Goal: Task Accomplishment & Management: Use online tool/utility

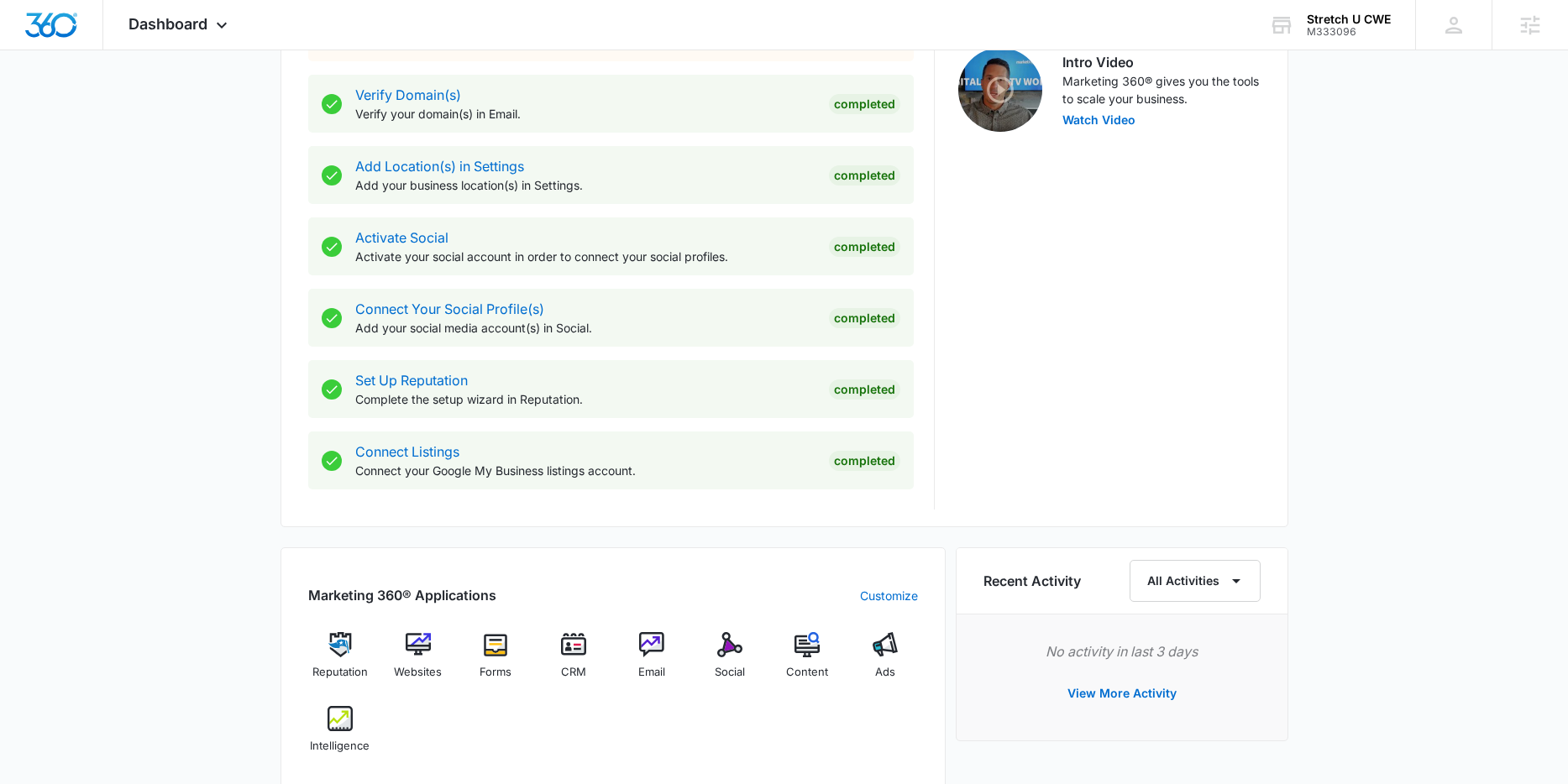
scroll to position [695, 0]
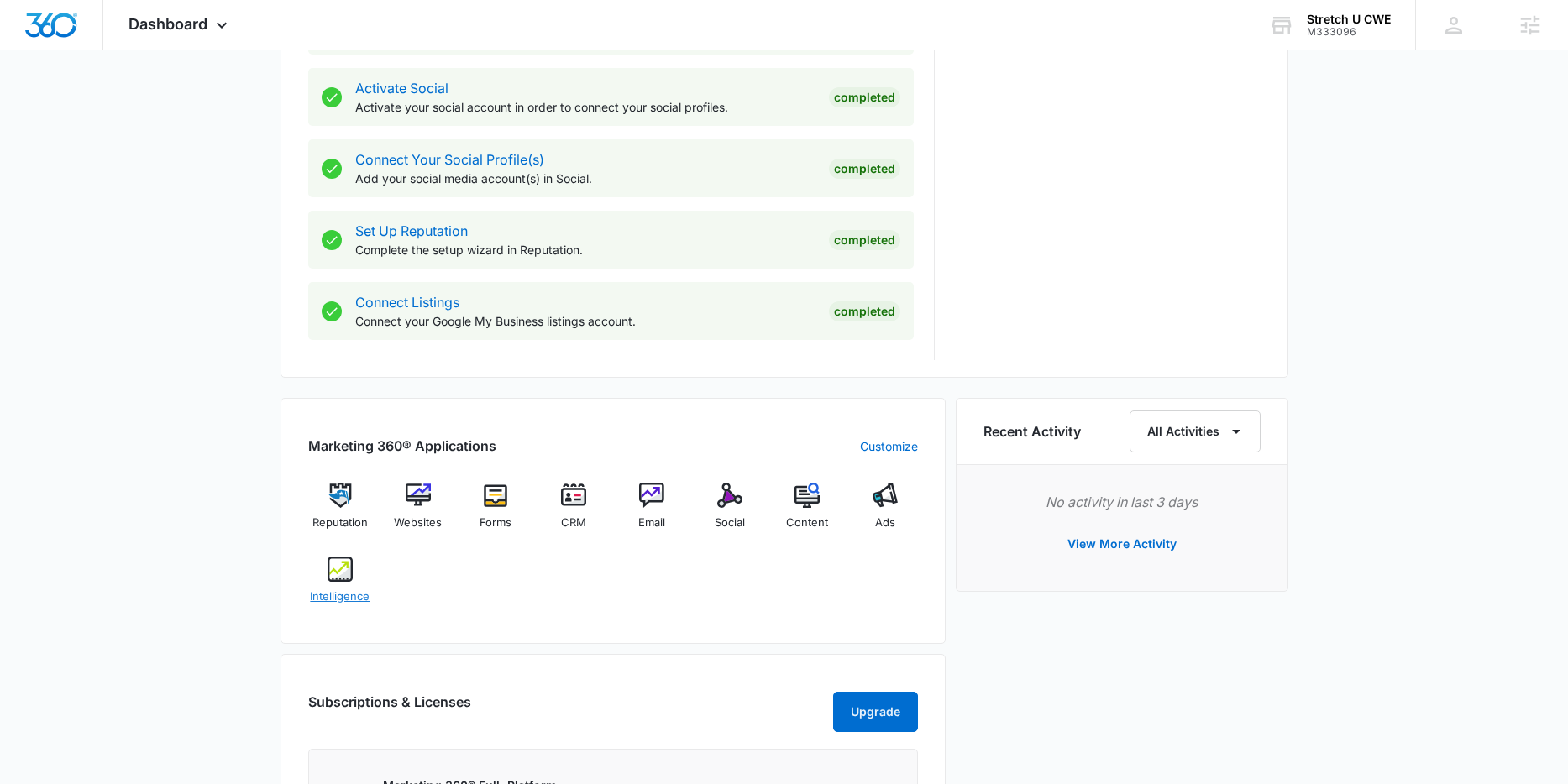
click at [341, 573] on img at bounding box center [340, 569] width 25 height 25
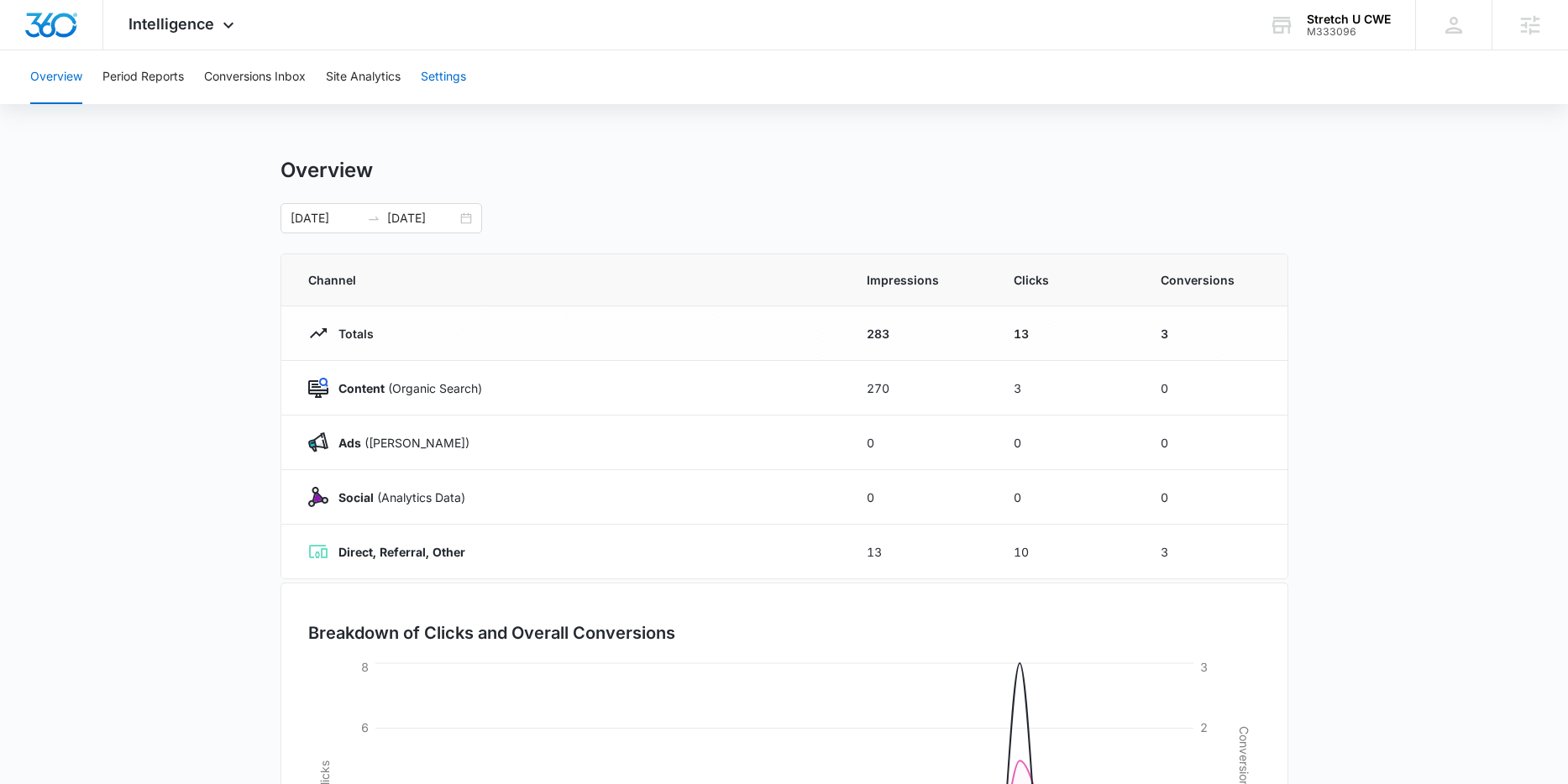
click at [439, 76] on button "Settings" at bounding box center [444, 78] width 46 height 54
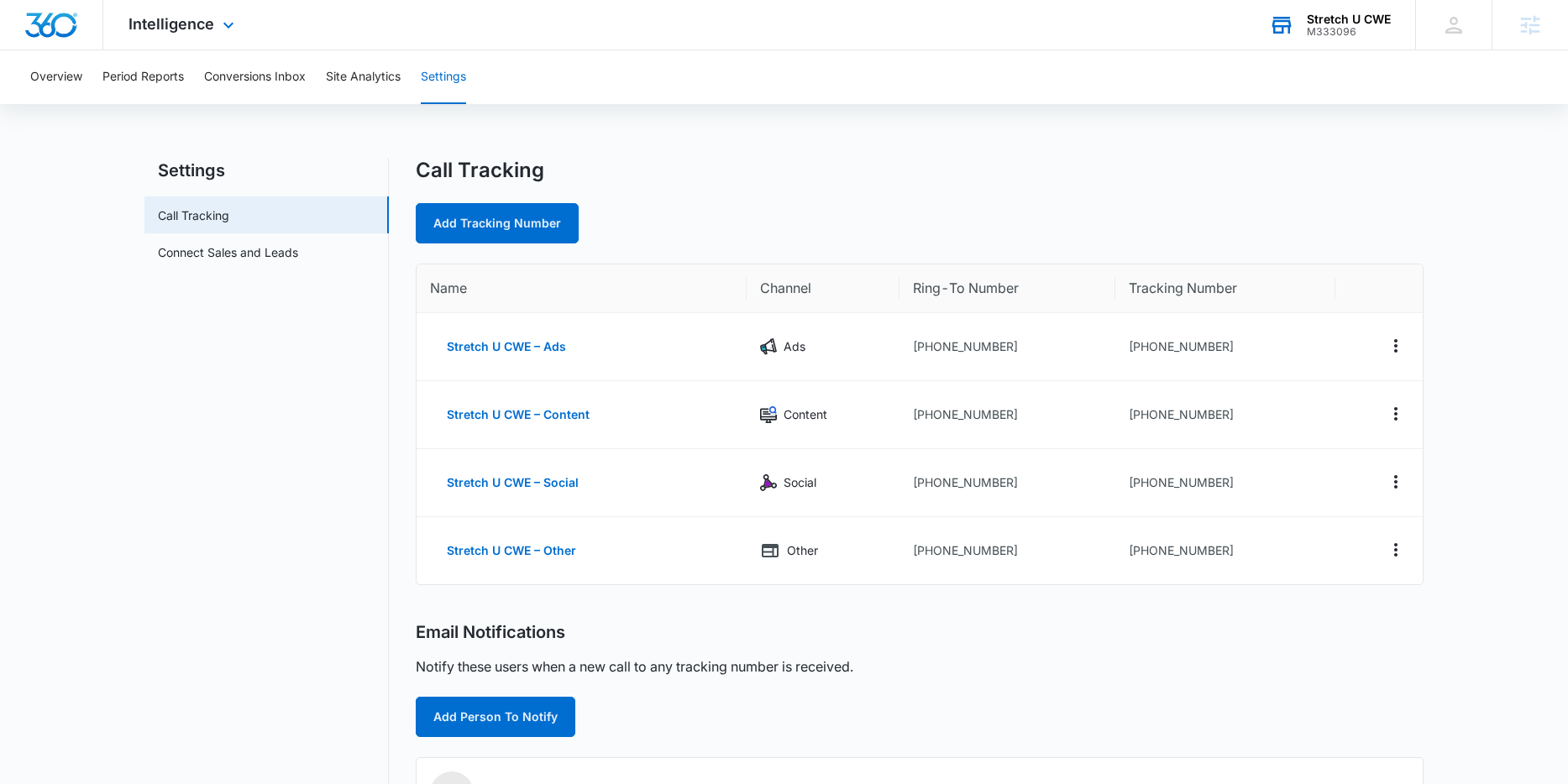
click at [1365, 28] on div "M333096" at bounding box center [1349, 32] width 84 height 12
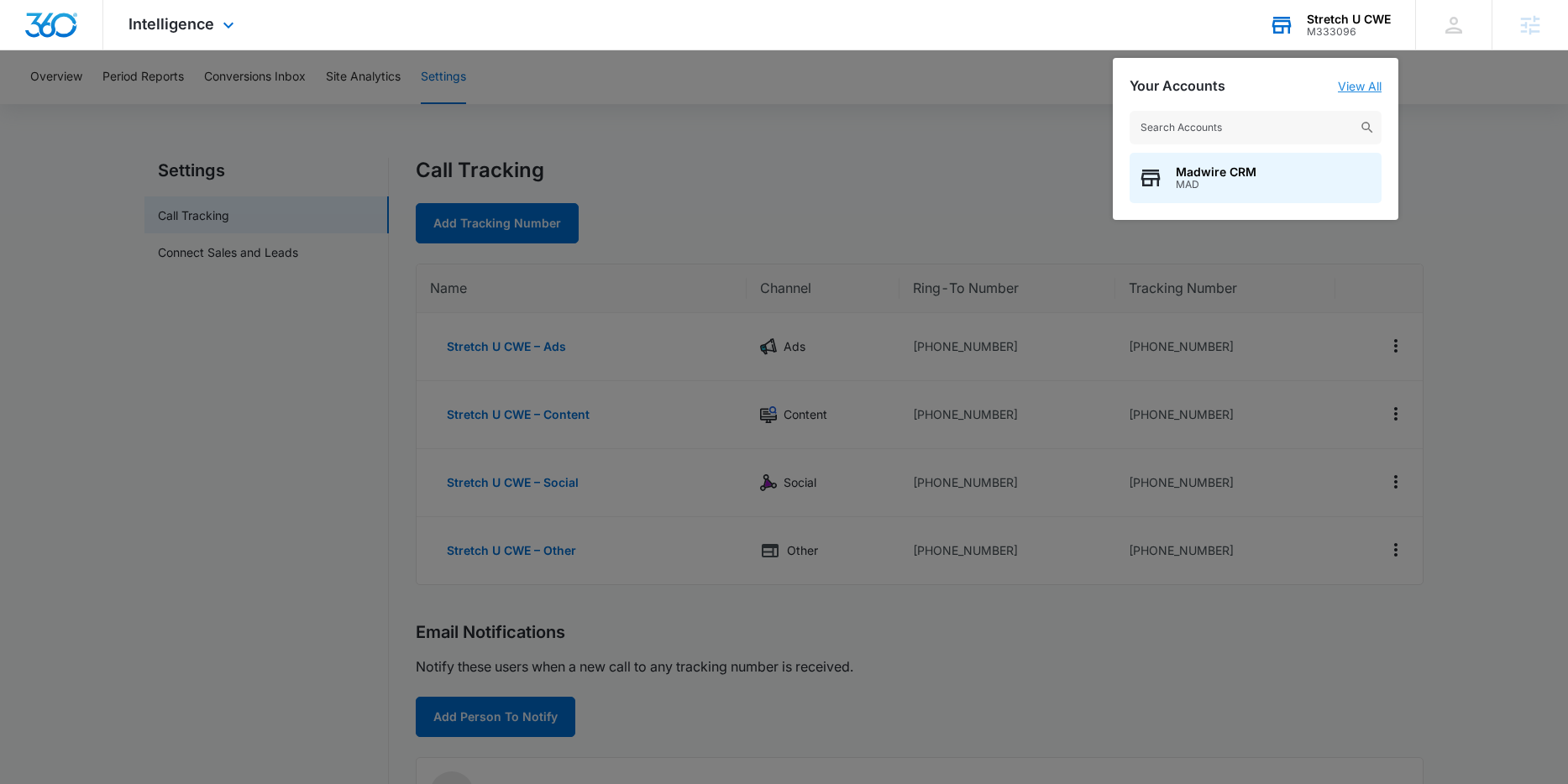
click at [1362, 89] on link "View All" at bounding box center [1360, 86] width 44 height 14
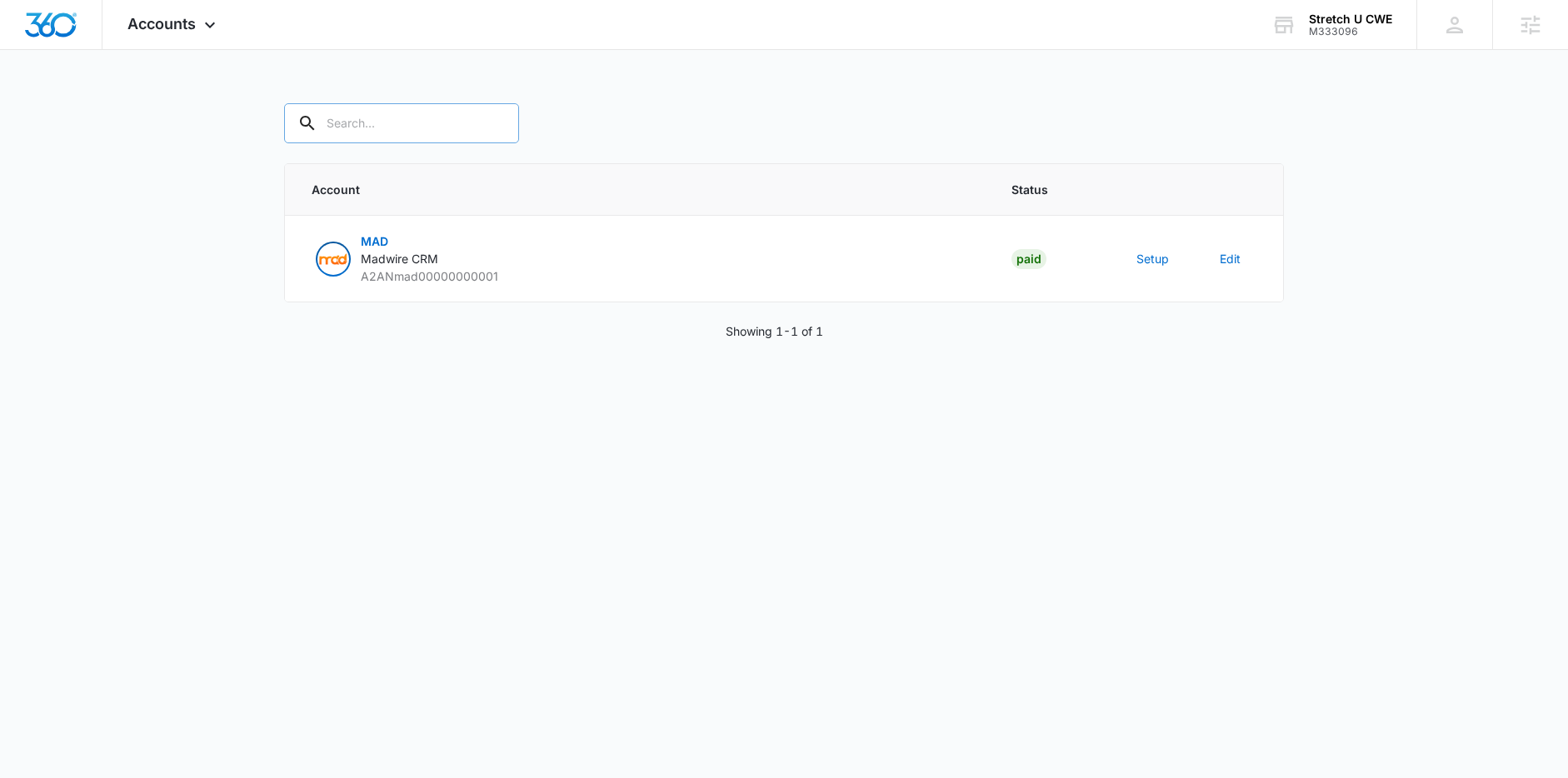
click at [371, 130] on input "text" at bounding box center [401, 123] width 235 height 40
paste input "M333096"
type input "M333096"
click at [1148, 258] on button "Setup" at bounding box center [1152, 258] width 33 height 18
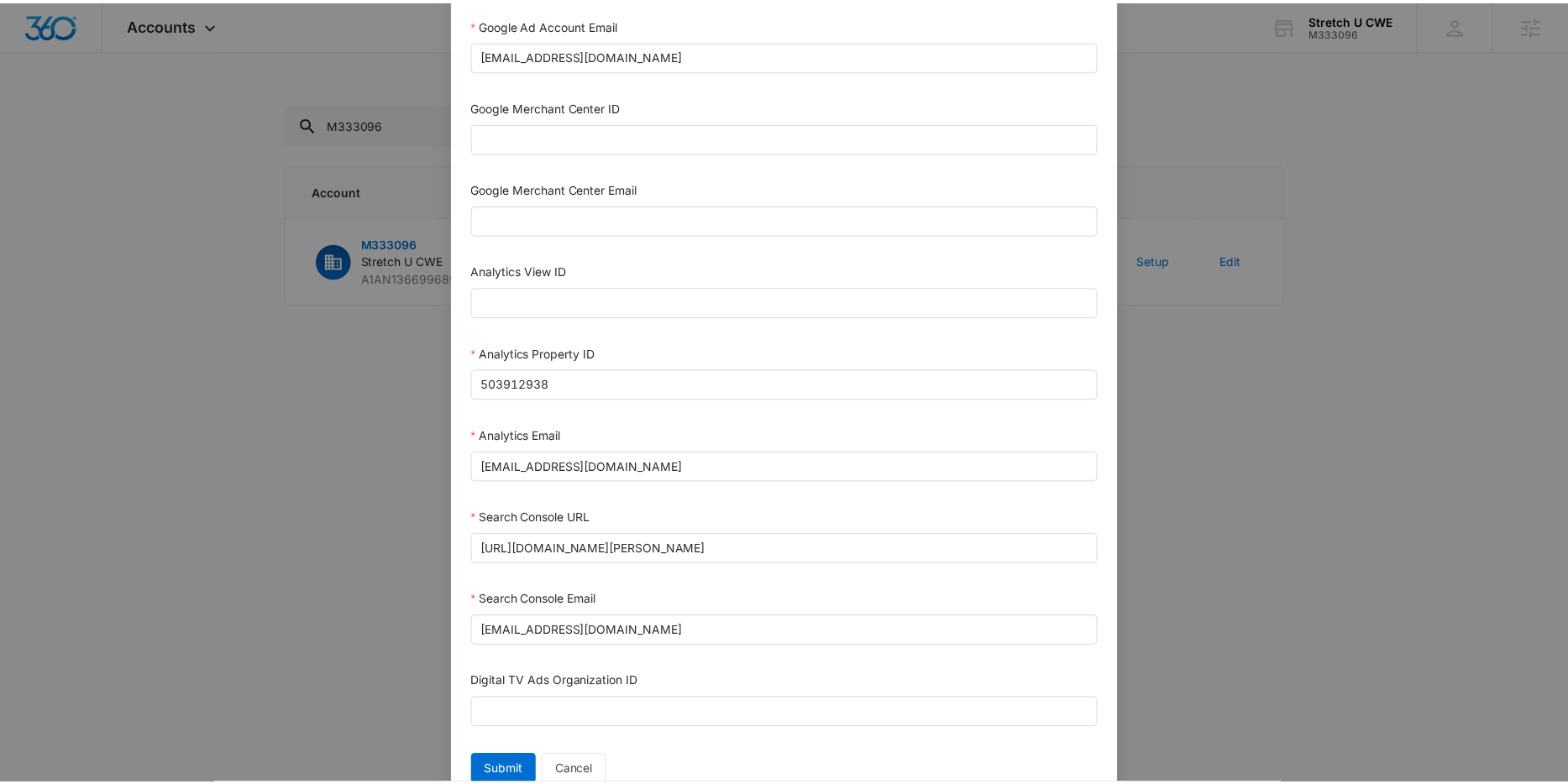
scroll to position [660, 0]
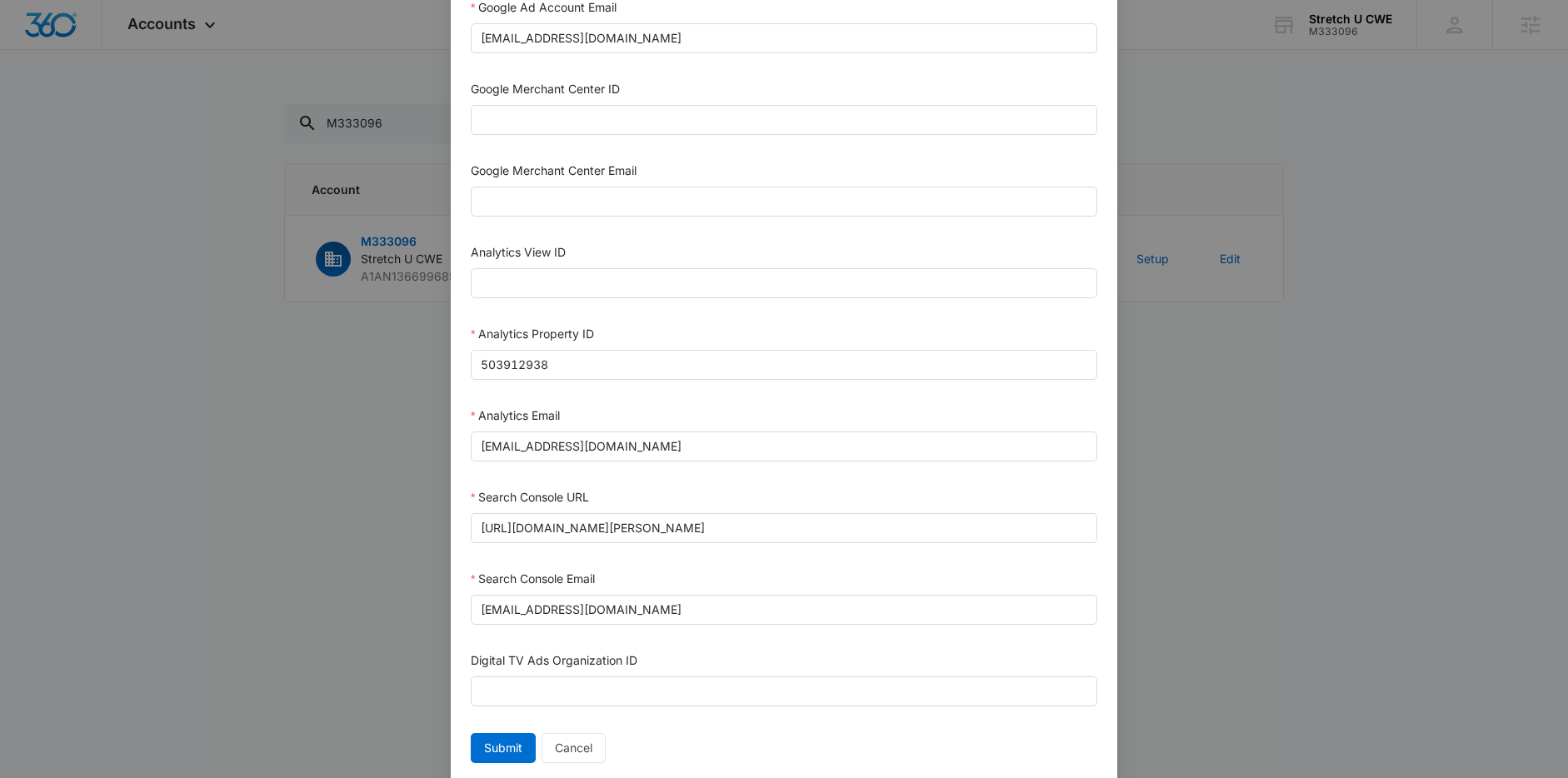
click at [414, 61] on div "Setup Account Bing Ad Account ID Bing Ad Account Email LinkedIn Ad Account ID L…" at bounding box center [784, 389] width 1568 height 778
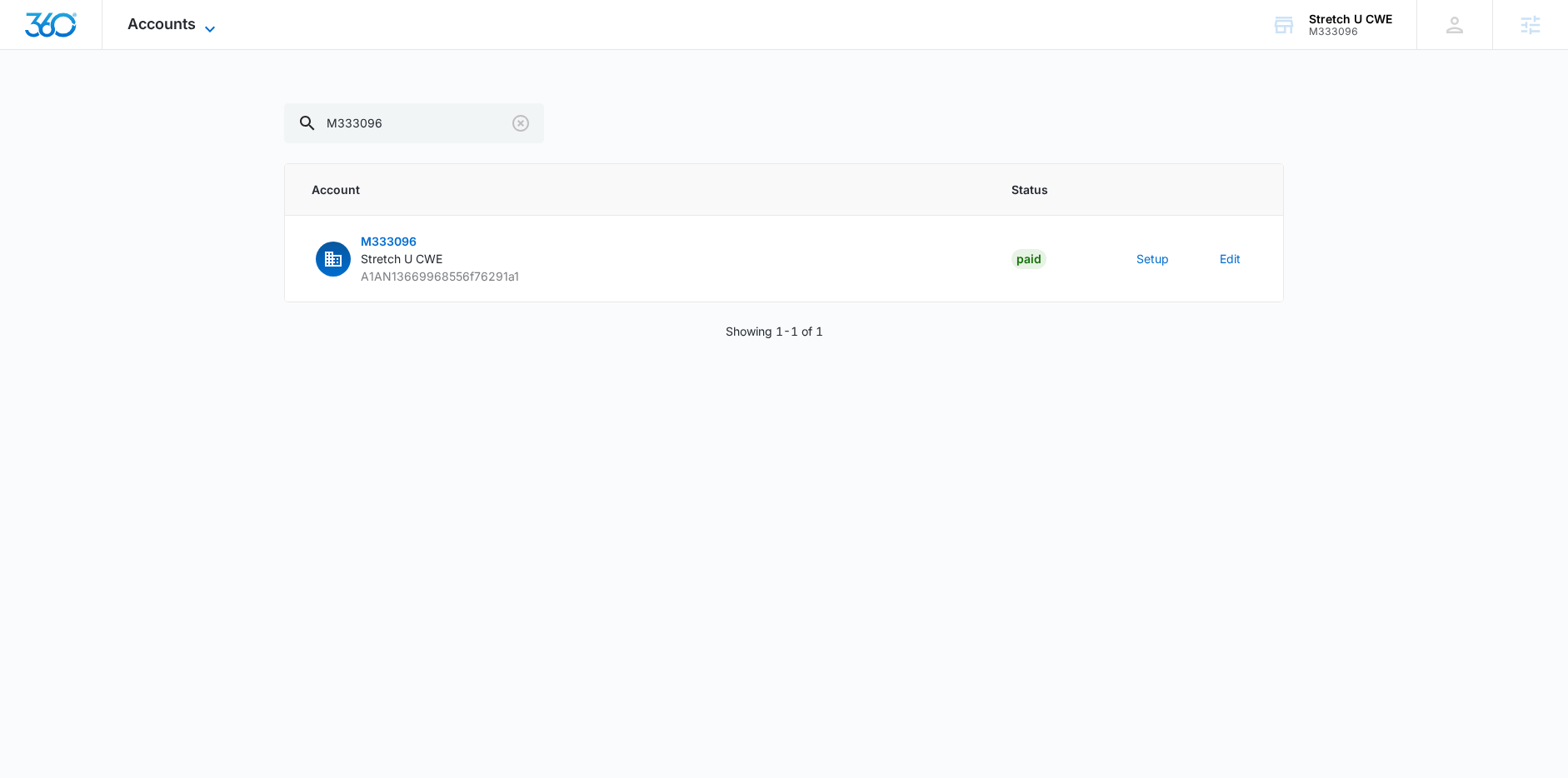
click at [208, 26] on icon at bounding box center [210, 29] width 20 height 20
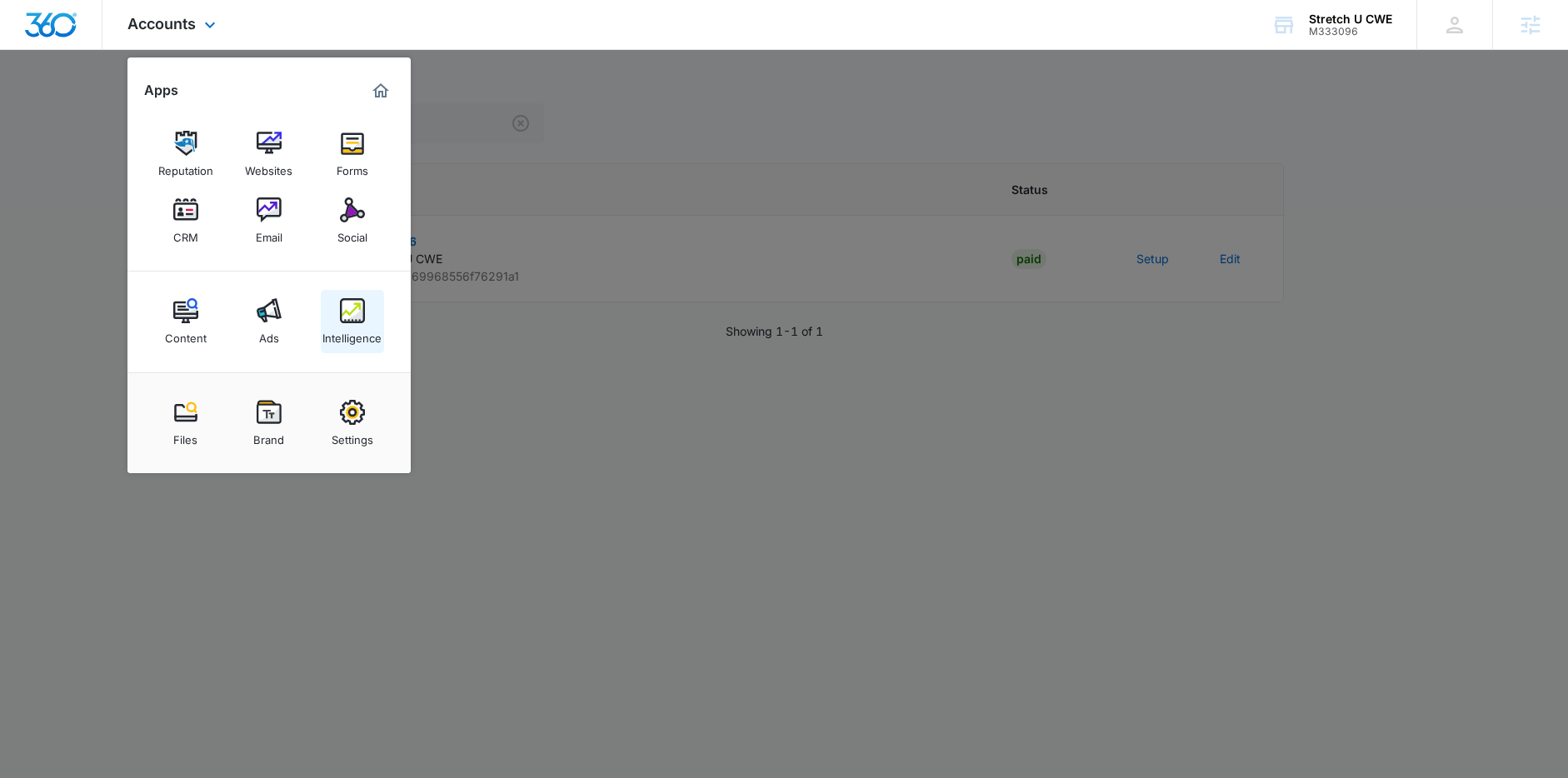
click at [347, 331] on div "Intelligence" at bounding box center [351, 334] width 59 height 22
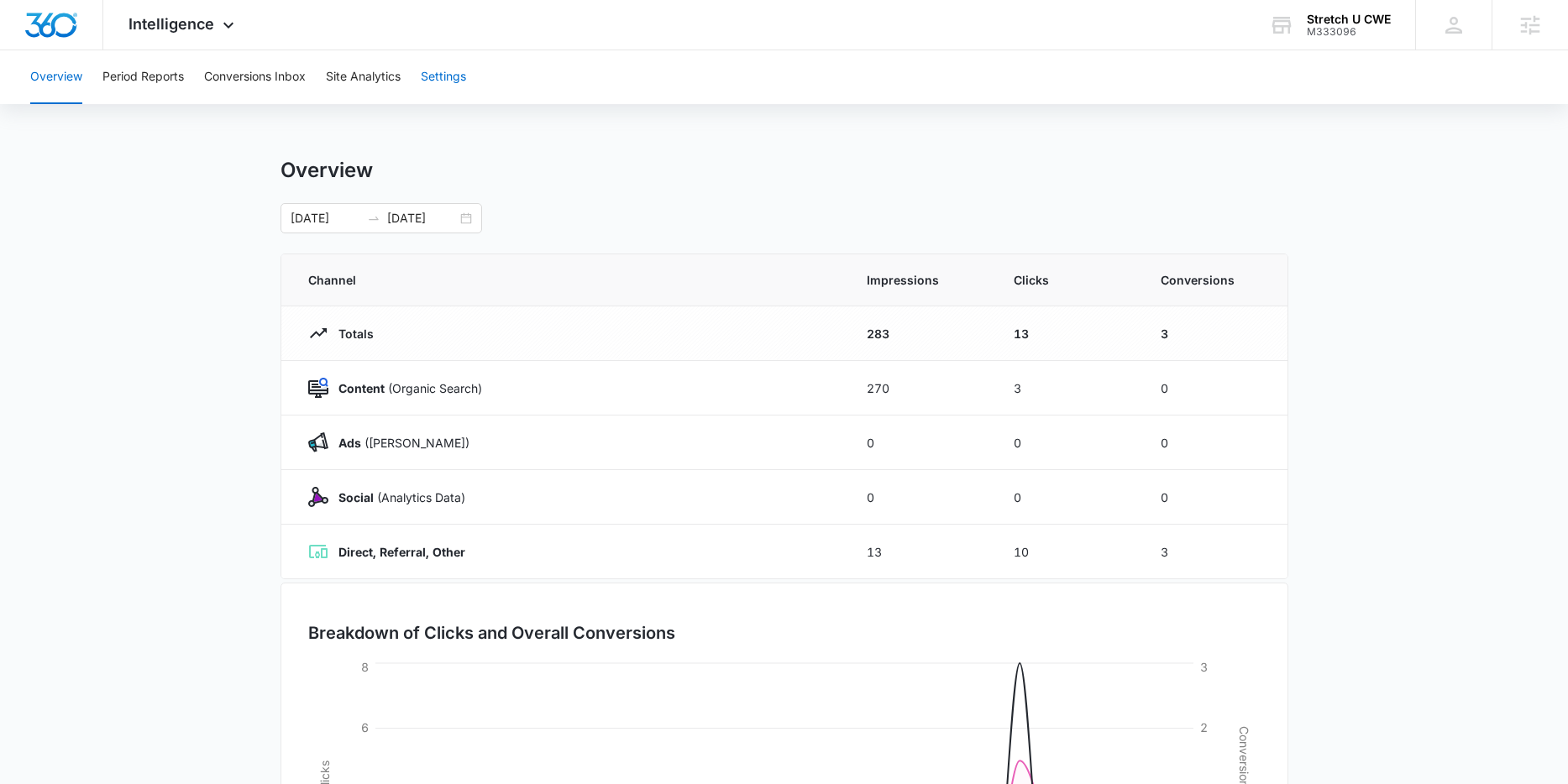
click at [439, 72] on button "Settings" at bounding box center [444, 78] width 46 height 54
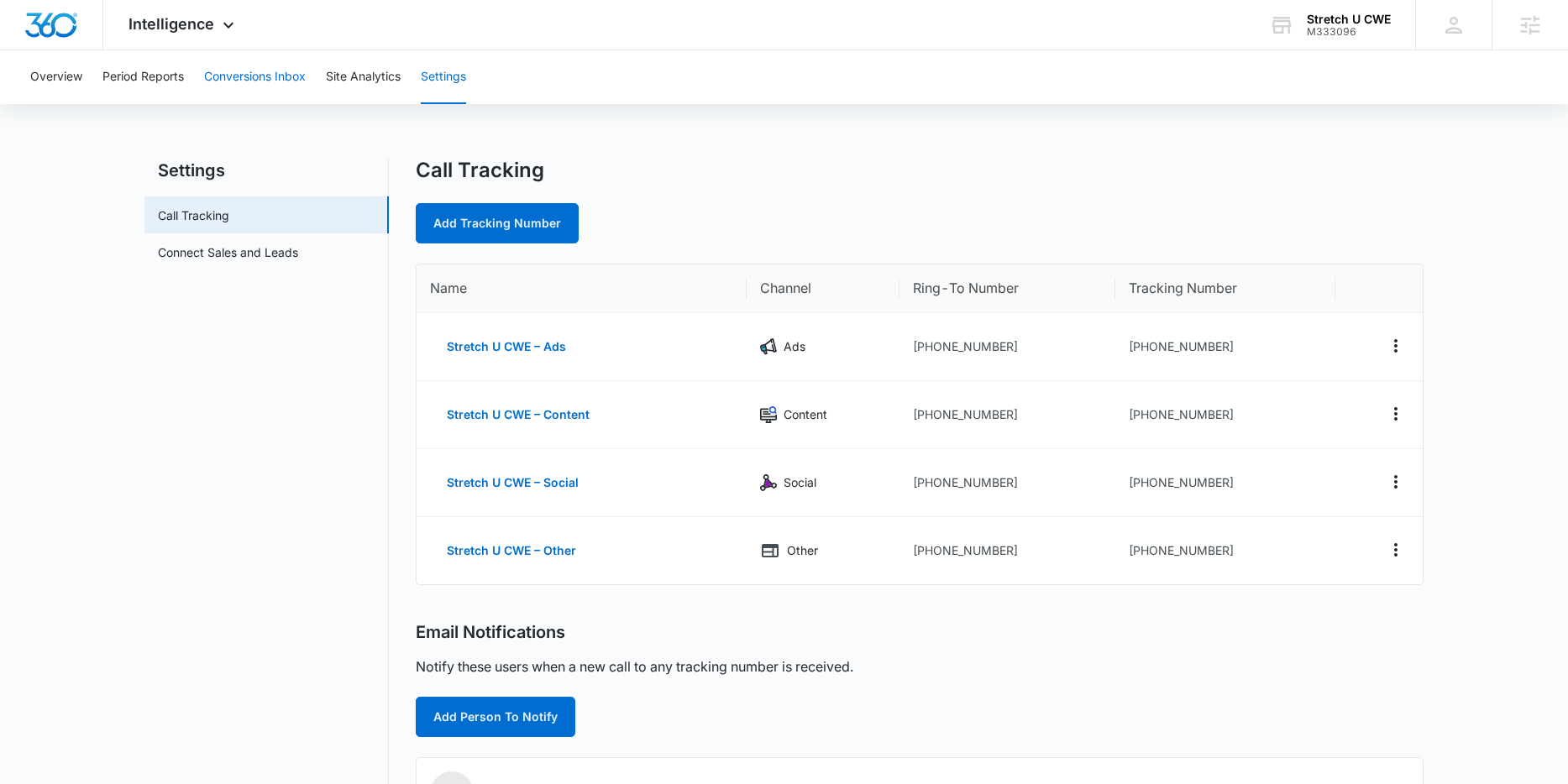
click at [279, 82] on button "Conversions Inbox" at bounding box center [255, 78] width 101 height 54
